Goal: Task Accomplishment & Management: Use online tool/utility

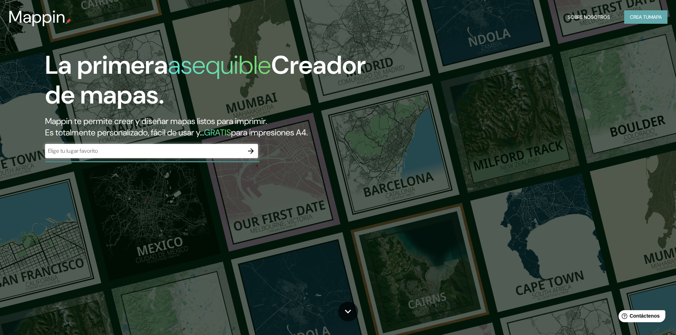
click at [641, 19] on font "Crea tu" at bounding box center [639, 17] width 19 height 6
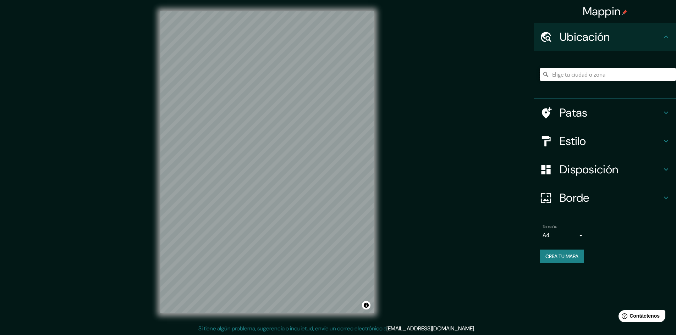
click at [575, 75] on input "Elige tu ciudad o zona" at bounding box center [608, 74] width 136 height 13
click at [377, 216] on div "© Mapbox © OpenStreetMap Improve this map" at bounding box center [267, 162] width 236 height 325
click at [581, 71] on input "[PERSON_NAME], [GEOGRAPHIC_DATA], [GEOGRAPHIC_DATA]" at bounding box center [608, 74] width 136 height 13
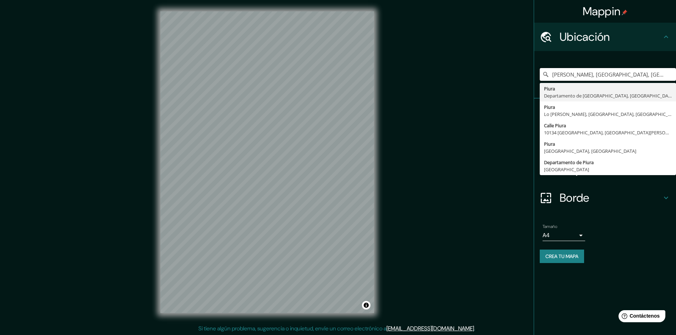
drag, startPoint x: 651, startPoint y: 76, endPoint x: 482, endPoint y: 75, distance: 169.6
click at [482, 75] on div "Mappin [GEOGRAPHIC_DATA][PERSON_NAME], [GEOGRAPHIC_DATA], [GEOGRAPHIC_DATA] Piu…" at bounding box center [338, 168] width 676 height 336
type input "Piura, [GEOGRAPHIC_DATA], [GEOGRAPHIC_DATA]"
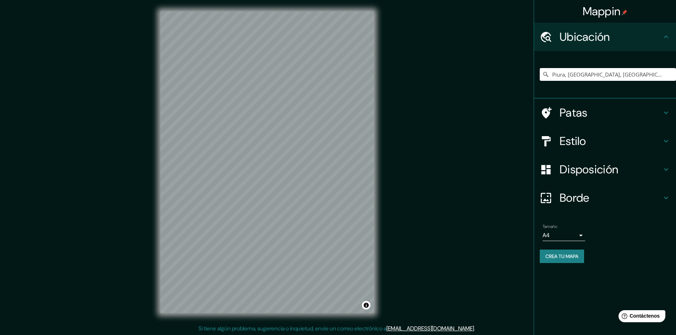
click at [635, 134] on div "Estilo" at bounding box center [605, 141] width 142 height 28
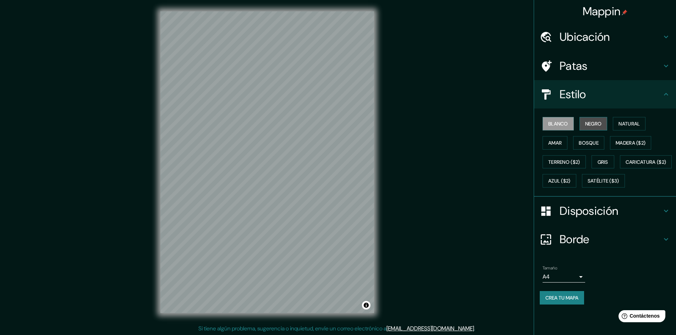
click at [596, 126] on font "Negro" at bounding box center [593, 124] width 17 height 6
click at [566, 125] on font "Blanco" at bounding box center [558, 124] width 20 height 6
click at [585, 219] on font "Disposición" at bounding box center [589, 211] width 59 height 15
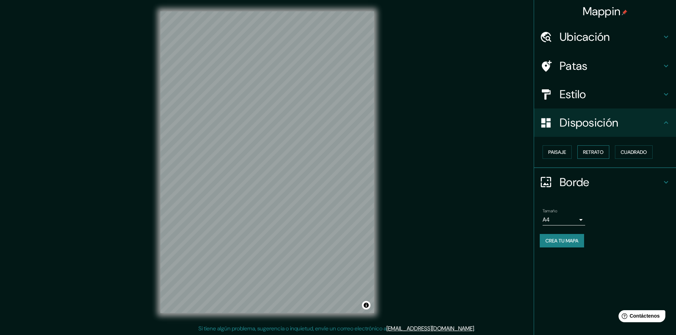
click at [588, 152] on font "Retrato" at bounding box center [593, 152] width 21 height 6
click at [632, 150] on font "Cuadrado" at bounding box center [634, 152] width 26 height 6
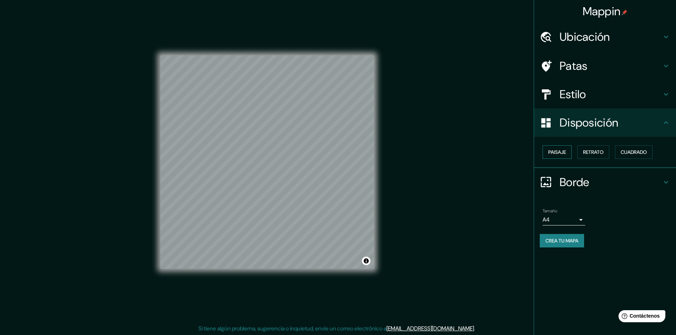
click at [559, 149] on font "Paisaje" at bounding box center [557, 152] width 18 height 9
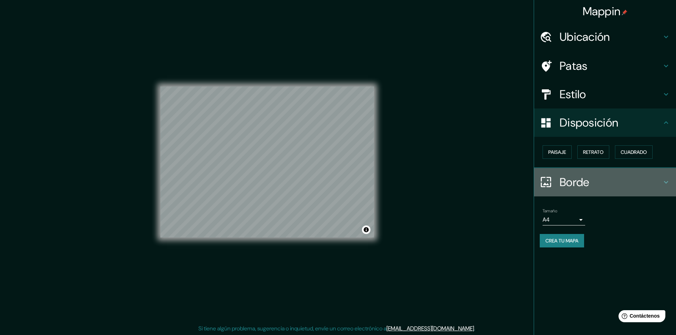
click at [573, 187] on font "Borde" at bounding box center [575, 182] width 30 height 15
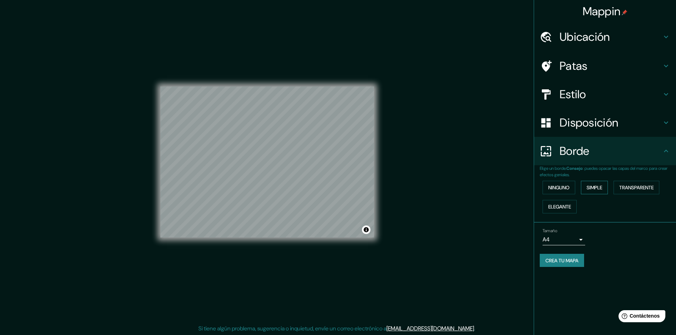
click at [590, 186] on font "Simple" at bounding box center [595, 188] width 16 height 6
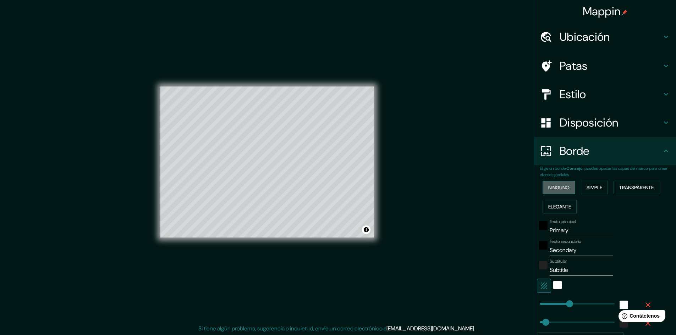
click at [556, 188] on font "Ninguno" at bounding box center [558, 188] width 21 height 6
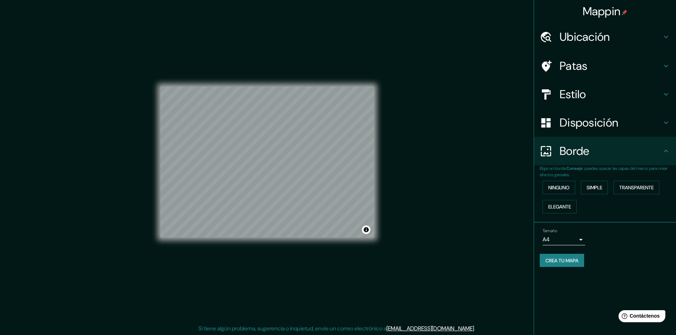
click at [584, 119] on font "Disposición" at bounding box center [589, 122] width 59 height 15
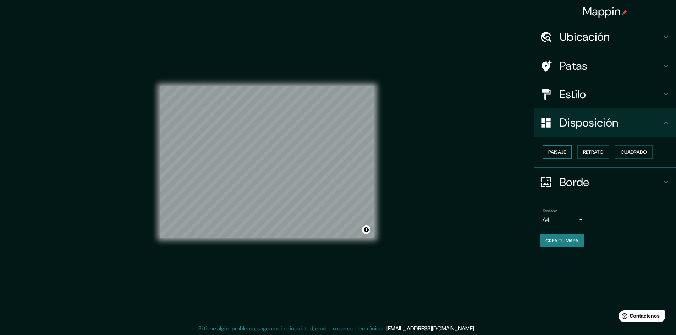
click at [561, 156] on font "Paisaje" at bounding box center [557, 152] width 18 height 9
click at [601, 154] on font "Retrato" at bounding box center [593, 152] width 21 height 6
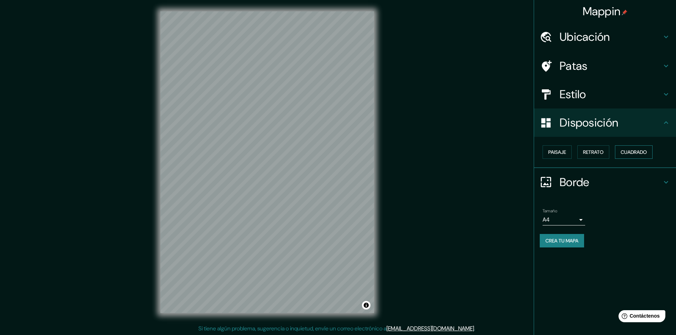
click at [632, 152] on font "Cuadrado" at bounding box center [634, 152] width 26 height 6
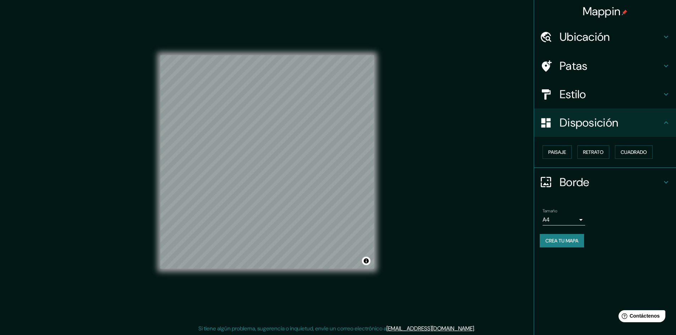
click at [440, 125] on div "Mappin Ubicación Piura, [GEOGRAPHIC_DATA], [GEOGRAPHIC_DATA] Patas Estilo Dispo…" at bounding box center [338, 168] width 676 height 336
click at [636, 87] on h4 "Estilo" at bounding box center [611, 94] width 102 height 14
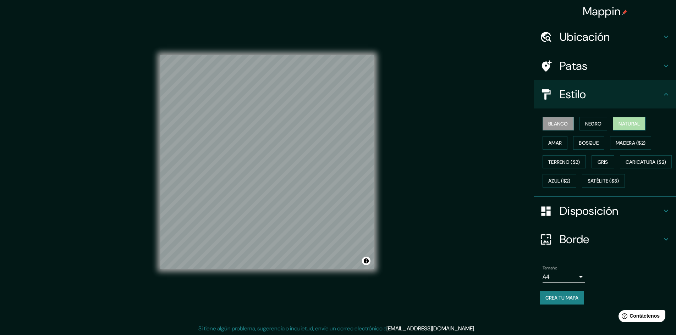
click at [631, 126] on font "Natural" at bounding box center [629, 124] width 21 height 6
click at [558, 142] on font "Amar" at bounding box center [554, 143] width 13 height 6
click at [581, 140] on font "Bosque" at bounding box center [589, 143] width 20 height 6
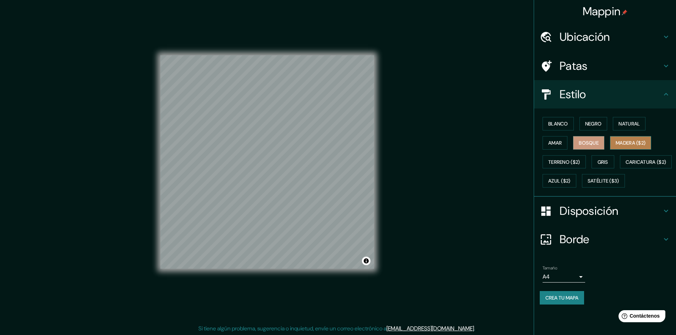
click at [614, 145] on button "Madera ($2)" at bounding box center [630, 142] width 41 height 13
click at [555, 162] on font "Terreno ($2)" at bounding box center [564, 162] width 32 height 6
click at [606, 162] on font "Gris" at bounding box center [603, 162] width 11 height 6
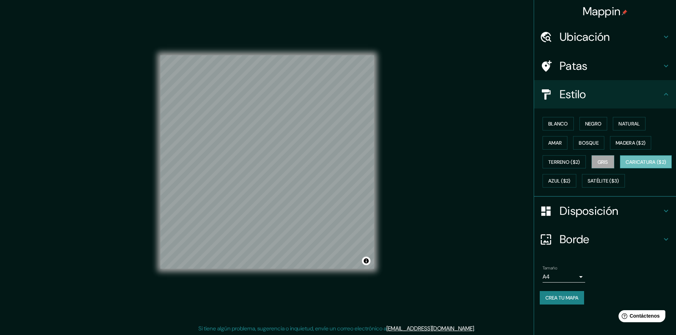
click at [626, 167] on font "Caricatura ($2)" at bounding box center [646, 162] width 41 height 9
click at [571, 180] on font "Azul ($2)" at bounding box center [559, 181] width 22 height 6
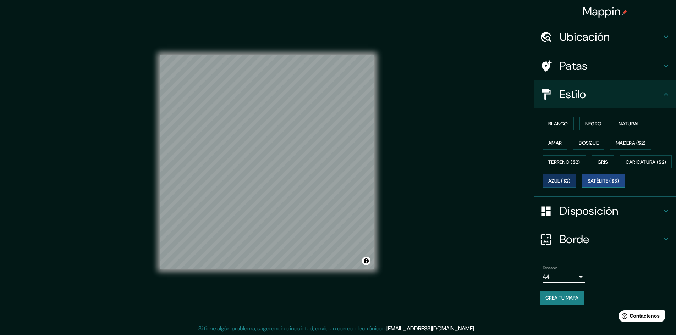
click at [588, 186] on font "Satélite ($3)" at bounding box center [604, 180] width 32 height 9
click at [558, 125] on font "Blanco" at bounding box center [558, 124] width 20 height 6
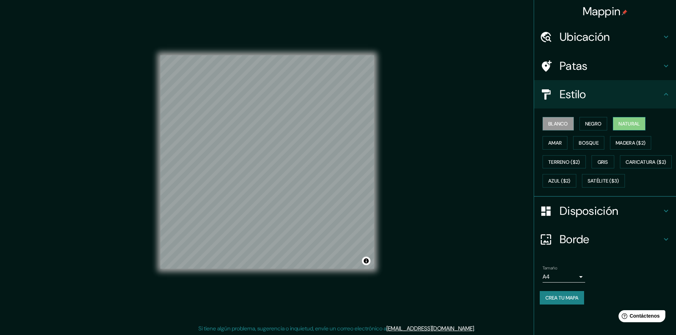
click at [619, 121] on button "Natural" at bounding box center [629, 123] width 33 height 13
click at [559, 123] on font "Blanco" at bounding box center [558, 124] width 20 height 6
click at [565, 301] on font "Crea tu mapa" at bounding box center [561, 298] width 33 height 6
click at [559, 301] on font "Crea tu mapa" at bounding box center [561, 298] width 33 height 6
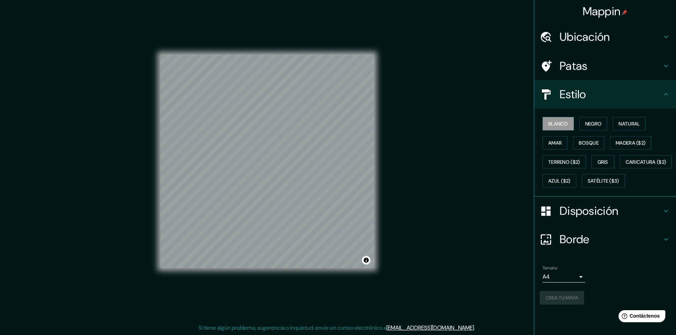
click at [582, 247] on font "Borde" at bounding box center [575, 239] width 30 height 15
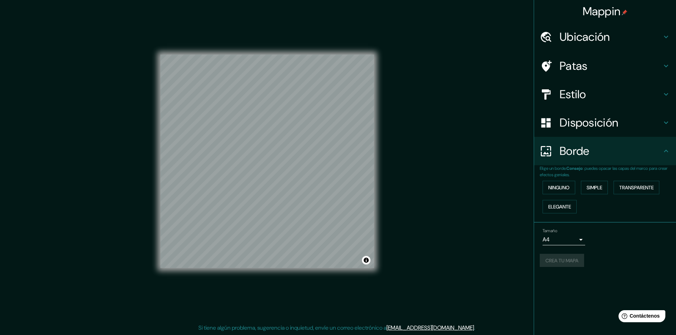
click at [591, 97] on h4 "Estilo" at bounding box center [611, 94] width 102 height 14
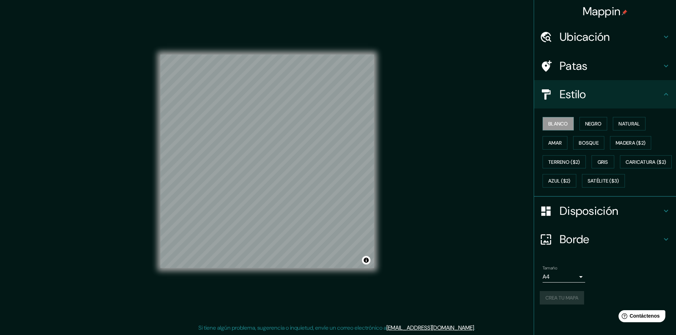
click at [591, 71] on h4 "Patas" at bounding box center [611, 66] width 102 height 14
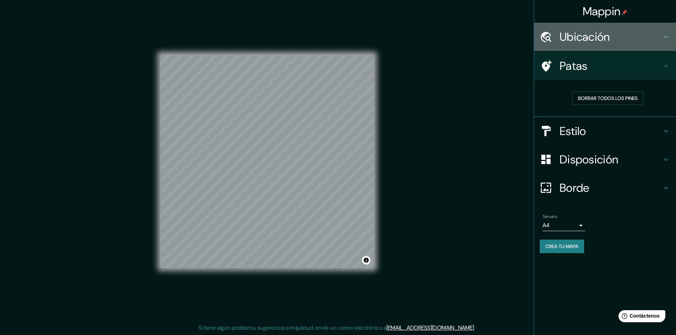
click at [595, 46] on div "Ubicación" at bounding box center [605, 37] width 142 height 28
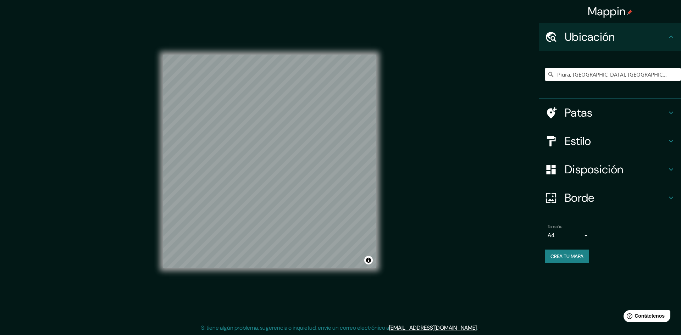
click at [555, 237] on body "Mappin Ubicación Piura, [GEOGRAPHIC_DATA], [GEOGRAPHIC_DATA] Patas Estilo Dispo…" at bounding box center [340, 166] width 681 height 335
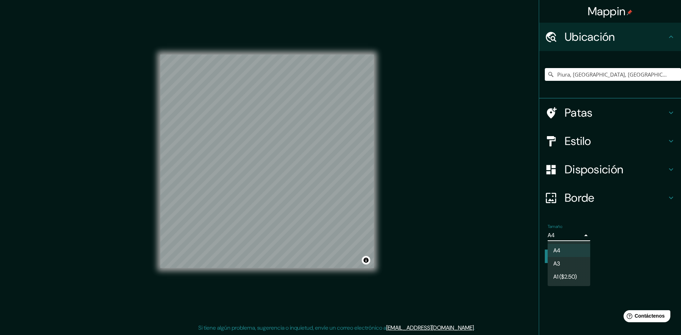
click at [569, 268] on li "A3" at bounding box center [569, 263] width 43 height 13
type input "a4"
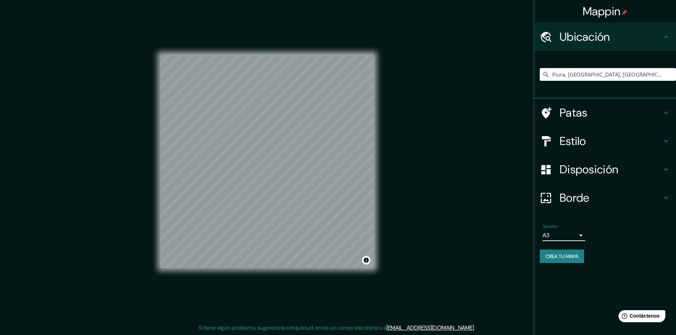
click at [586, 191] on font "Borde" at bounding box center [575, 198] width 30 height 15
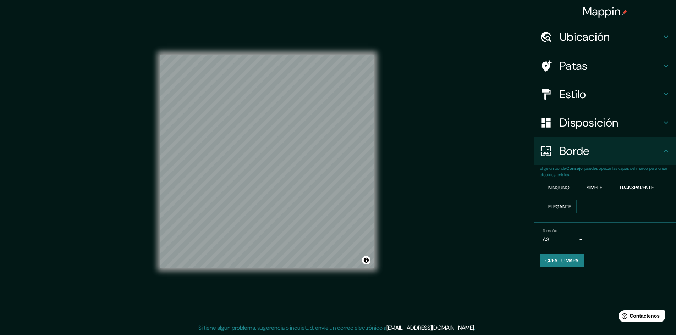
click at [580, 155] on font "Borde" at bounding box center [575, 151] width 30 height 15
click at [570, 262] on font "Crea tu mapa" at bounding box center [561, 261] width 33 height 6
